Goal: Transaction & Acquisition: Book appointment/travel/reservation

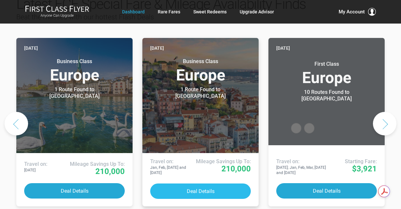
click at [231, 183] on button "Deal Details" at bounding box center [200, 190] width 101 height 15
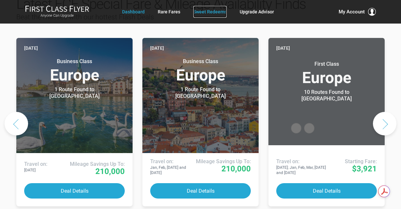
click at [211, 12] on link "Sweet Redeems" at bounding box center [209, 12] width 33 height 12
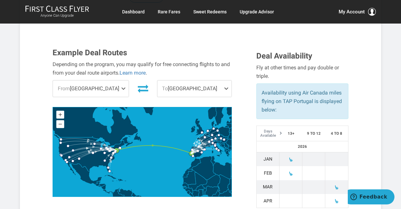
scroll to position [205, 0]
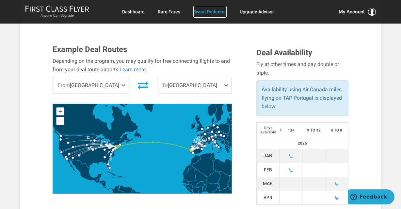
click at [205, 10] on link "Sweet Redeems" at bounding box center [209, 12] width 33 height 12
click at [205, 12] on link "Sweet Redeems" at bounding box center [209, 12] width 33 height 12
click at [210, 12] on link "Sweet Redeems" at bounding box center [209, 12] width 33 height 12
click at [206, 13] on link "Sweet Redeems" at bounding box center [209, 12] width 33 height 12
click at [177, 12] on link "Rare Fares" at bounding box center [169, 12] width 23 height 12
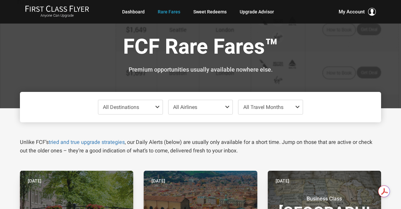
click at [158, 107] on span at bounding box center [159, 106] width 8 height 5
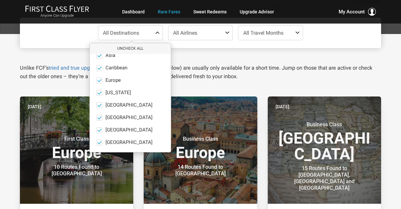
scroll to position [85, 0]
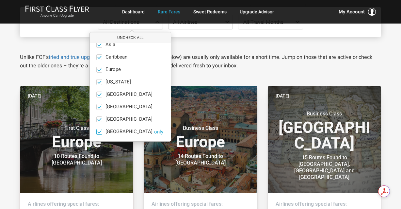
click at [99, 131] on span at bounding box center [99, 131] width 5 height 5
click at [0, 0] on input "North America only" at bounding box center [0, 0] width 0 height 0
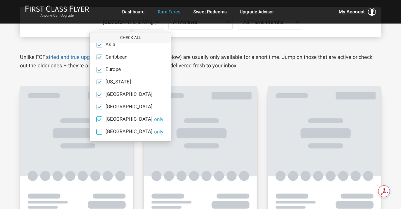
click at [99, 120] on span at bounding box center [99, 119] width 5 height 5
click at [0, 0] on input "Middle East only" at bounding box center [0, 0] width 0 height 0
click at [99, 104] on span at bounding box center [99, 106] width 5 height 5
click at [0, 0] on input "Mexico only" at bounding box center [0, 0] width 0 height 0
click at [98, 93] on span at bounding box center [99, 94] width 5 height 5
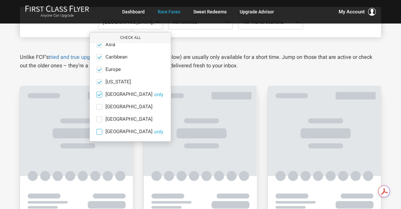
click at [0, 0] on input "India only" at bounding box center [0, 0] width 0 height 0
click at [98, 82] on span at bounding box center [99, 81] width 5 height 5
click at [0, 0] on input "Hawaii only" at bounding box center [0, 0] width 0 height 0
click at [98, 58] on span at bounding box center [99, 56] width 5 height 5
click at [0, 0] on input "Caribbean only" at bounding box center [0, 0] width 0 height 0
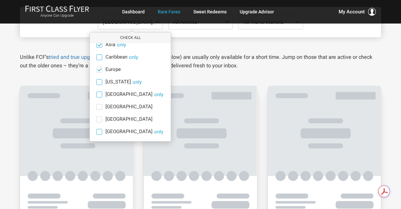
click at [98, 44] on span at bounding box center [99, 44] width 5 height 5
click at [0, 0] on input "Asia only" at bounding box center [0, 0] width 0 height 0
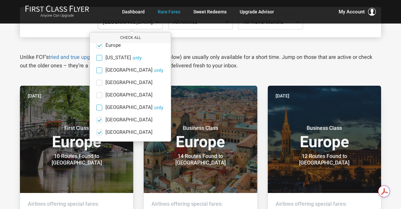
scroll to position [45, 0]
click at [100, 132] on span at bounding box center [99, 131] width 5 height 5
click at [0, 0] on input "South Pacific only" at bounding box center [0, 0] width 0 height 0
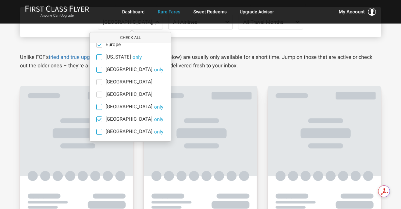
click at [99, 120] on span at bounding box center [99, 119] width 5 height 5
click at [0, 0] on input "South America only" at bounding box center [0, 0] width 0 height 0
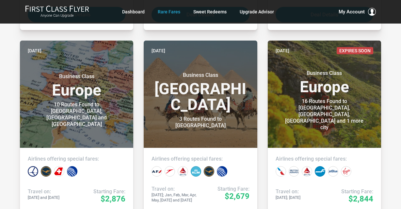
scroll to position [765, 0]
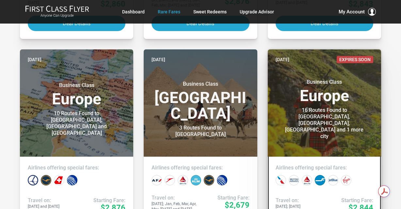
click at [324, 118] on div "16 Routes Found to Inverness, Edinburgh, Glasgow and 1 more city" at bounding box center [324, 123] width 82 height 33
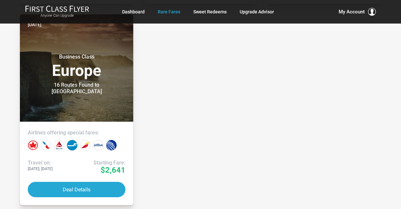
scroll to position [1853, 0]
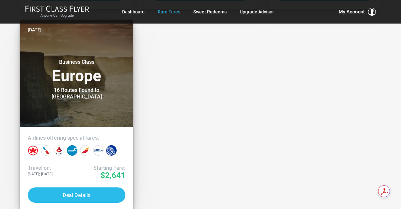
click at [69, 198] on button "Deal Details" at bounding box center [77, 194] width 98 height 15
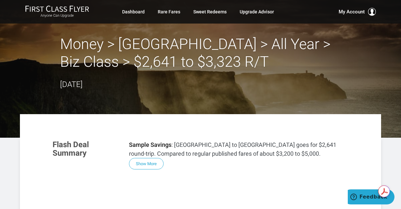
drag, startPoint x: 400, startPoint y: 26, endPoint x: 402, endPoint y: 47, distance: 20.9
click at [155, 163] on button "Show More" at bounding box center [146, 163] width 35 height 11
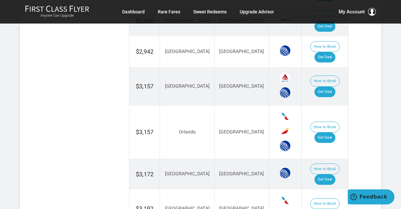
scroll to position [1016, 0]
